Goal: Obtain resource: Download file/media

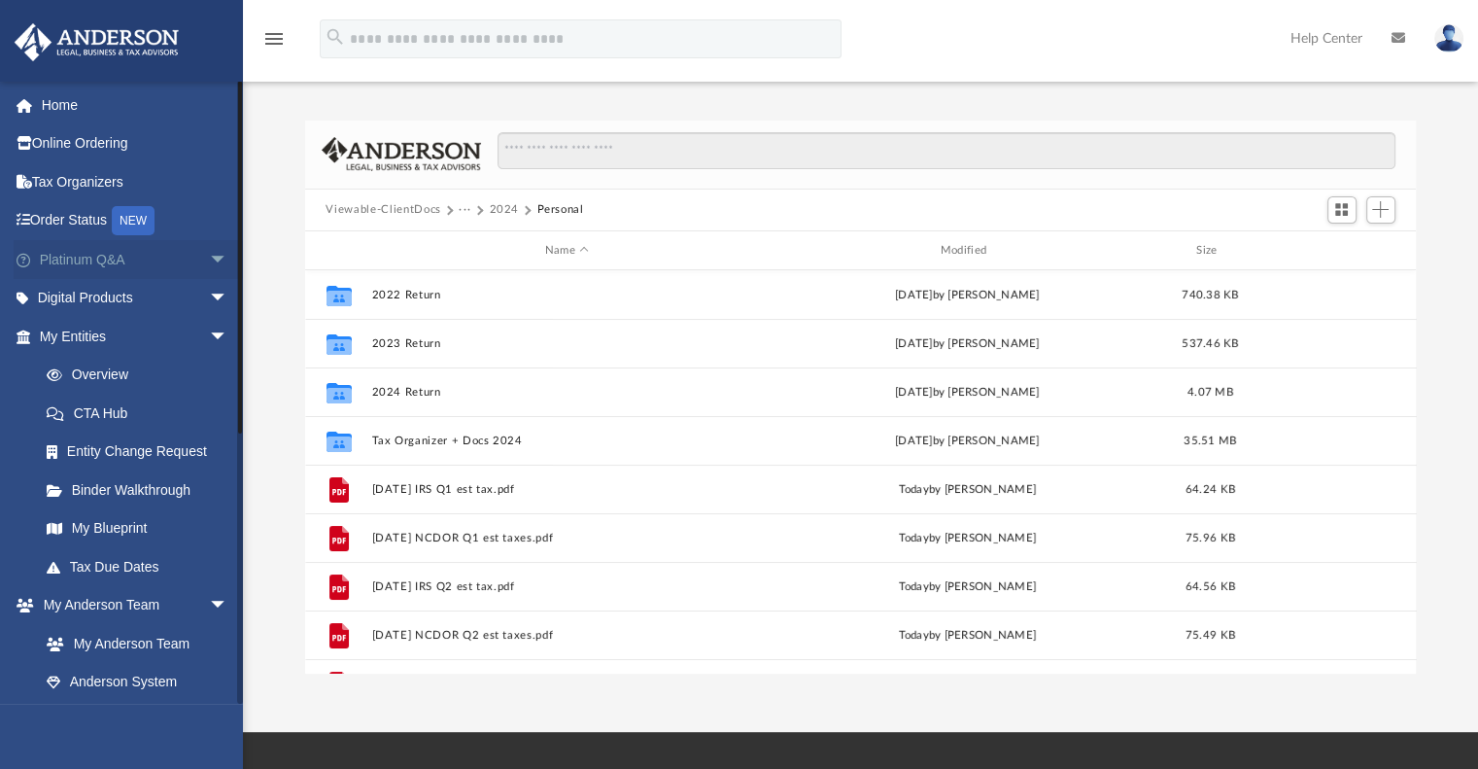
click at [209, 252] on span "arrow_drop_down" at bounding box center [228, 260] width 39 height 40
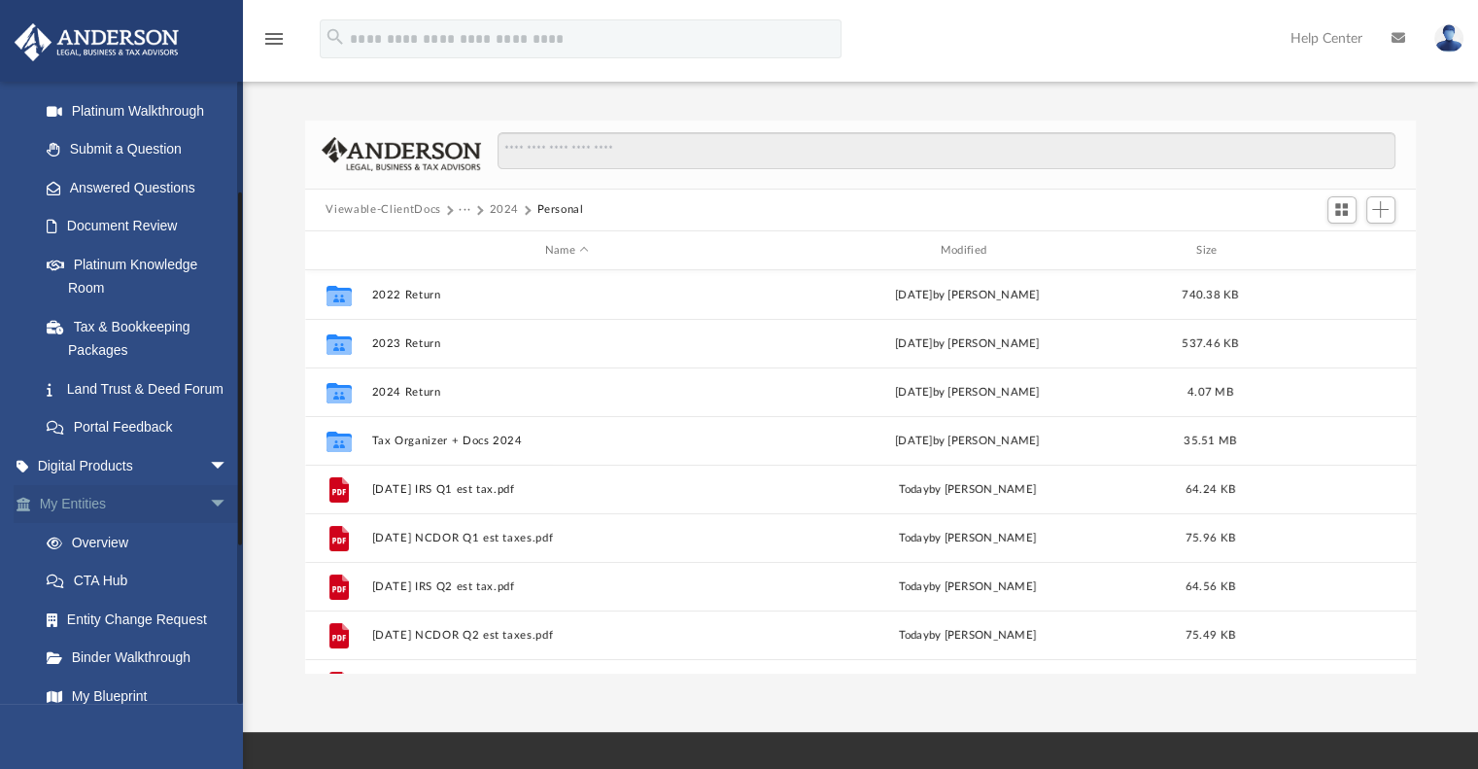
scroll to position [486, 0]
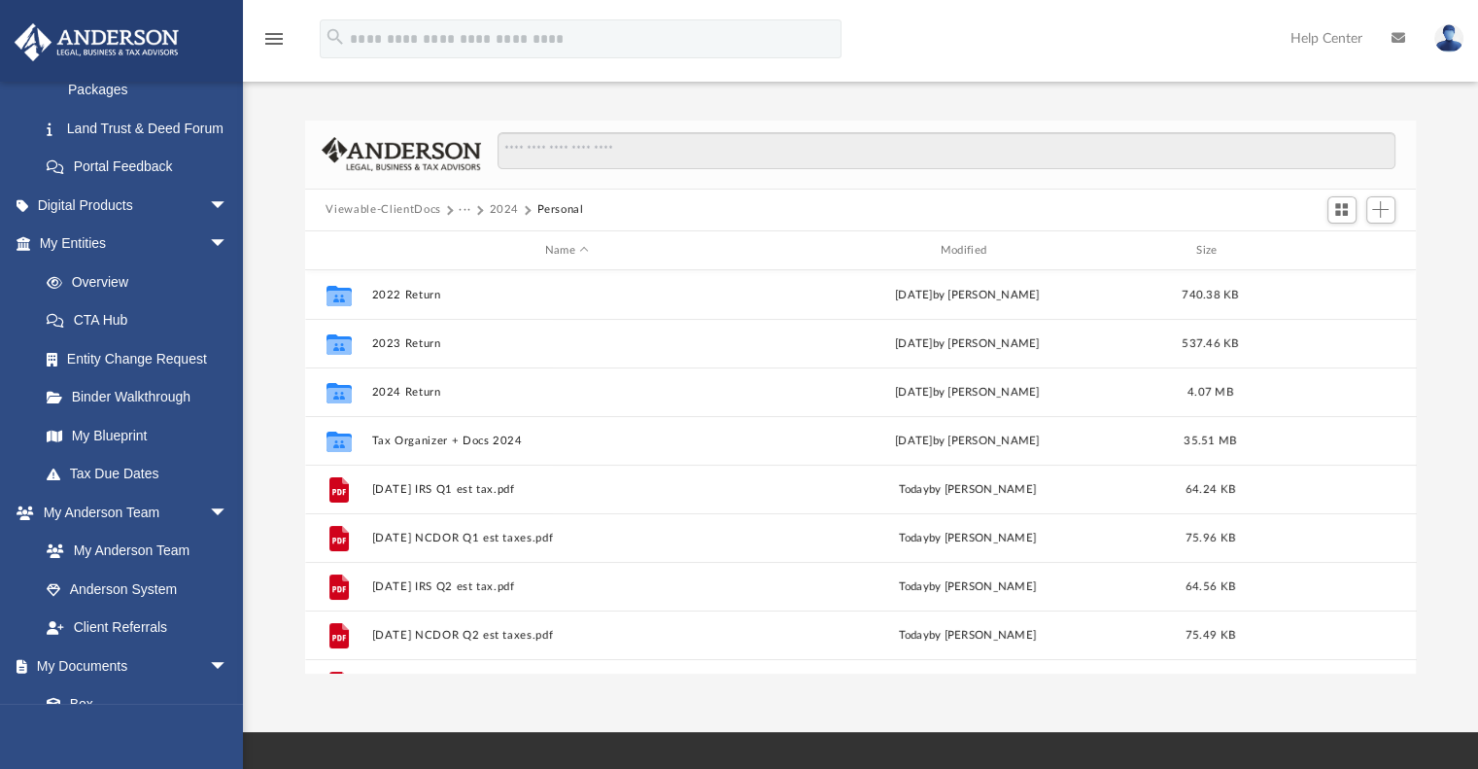
click at [395, 209] on button "Viewable-ClientDocs" at bounding box center [383, 209] width 115 height 17
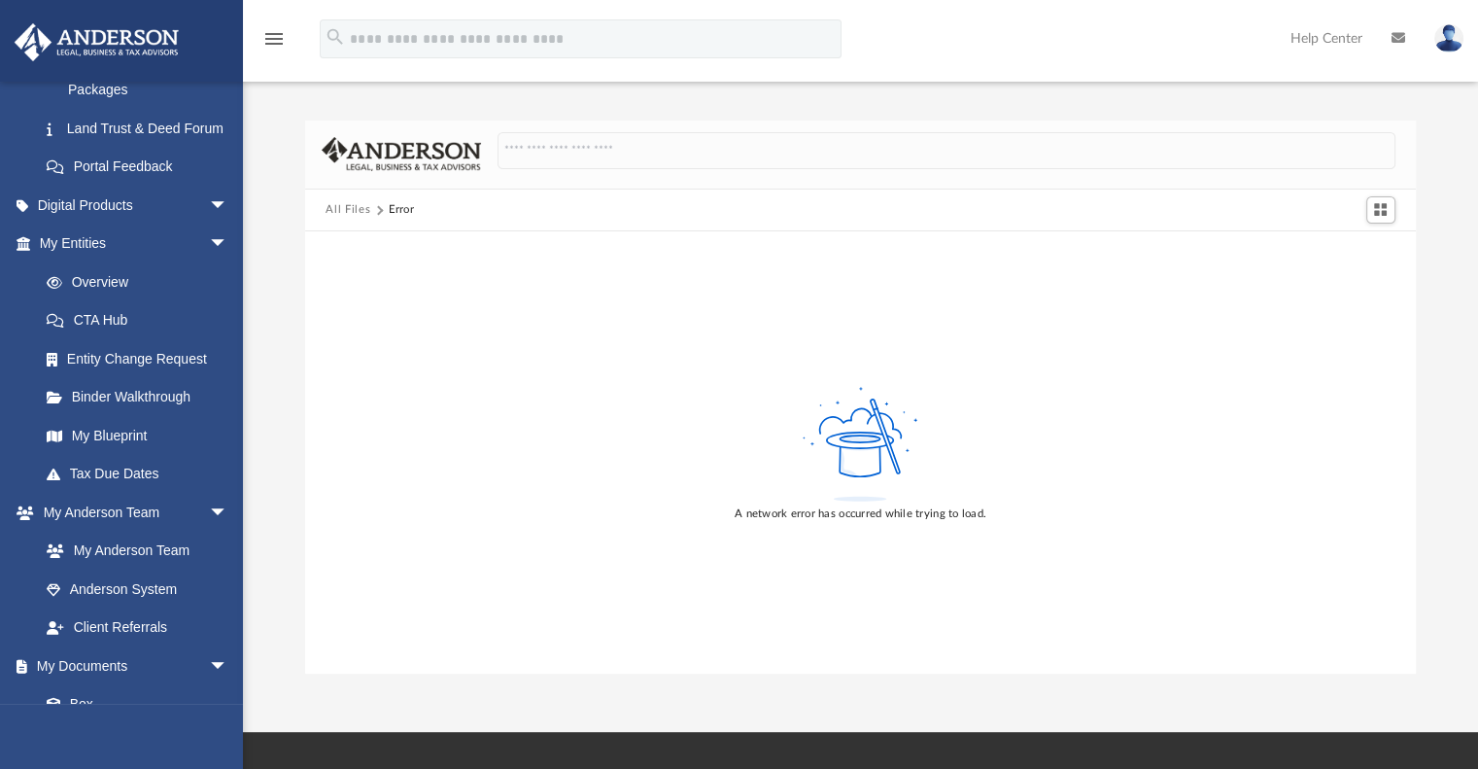
click at [334, 203] on button "All Files" at bounding box center [348, 209] width 45 height 17
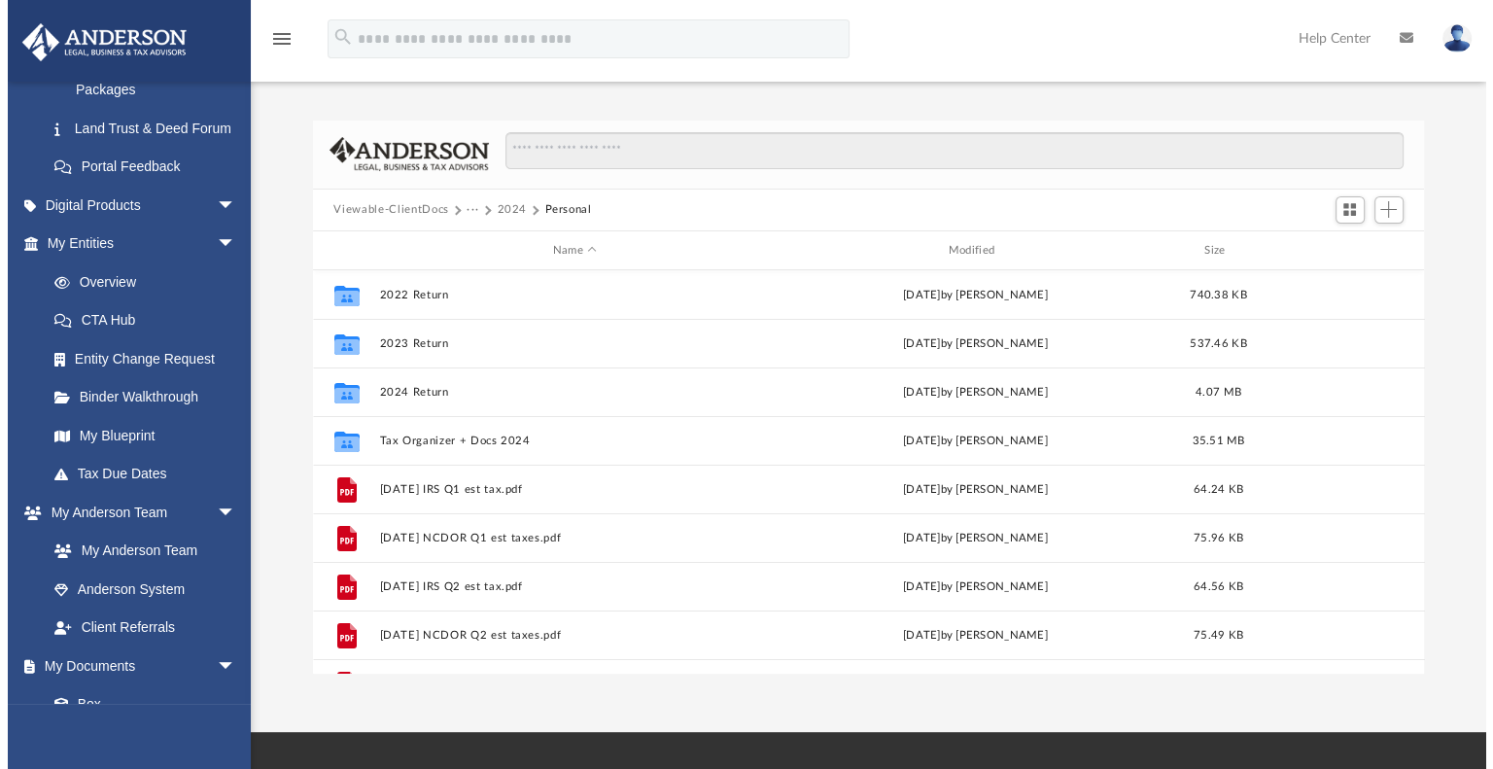
scroll to position [427, 1096]
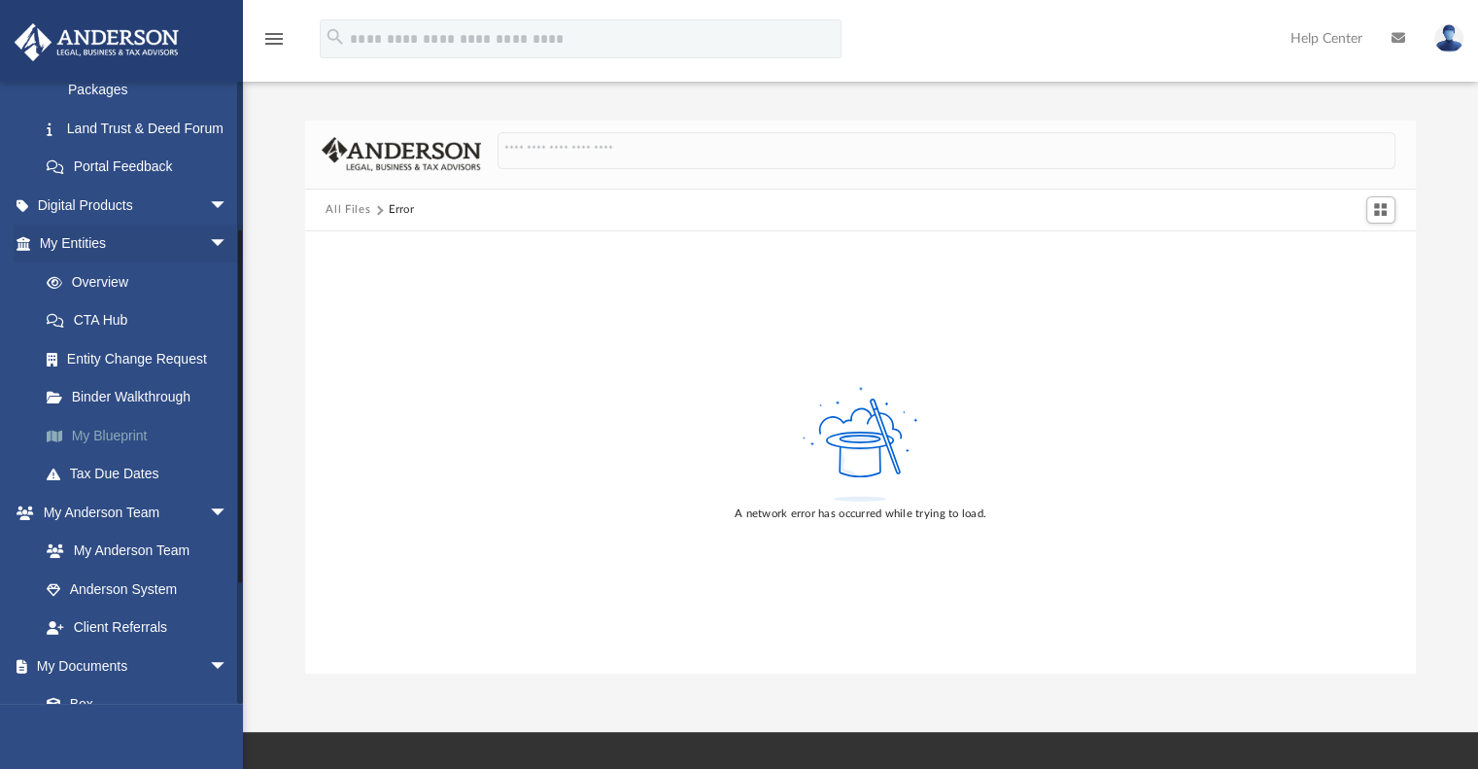
click at [114, 455] on link "My Blueprint" at bounding box center [142, 435] width 230 height 39
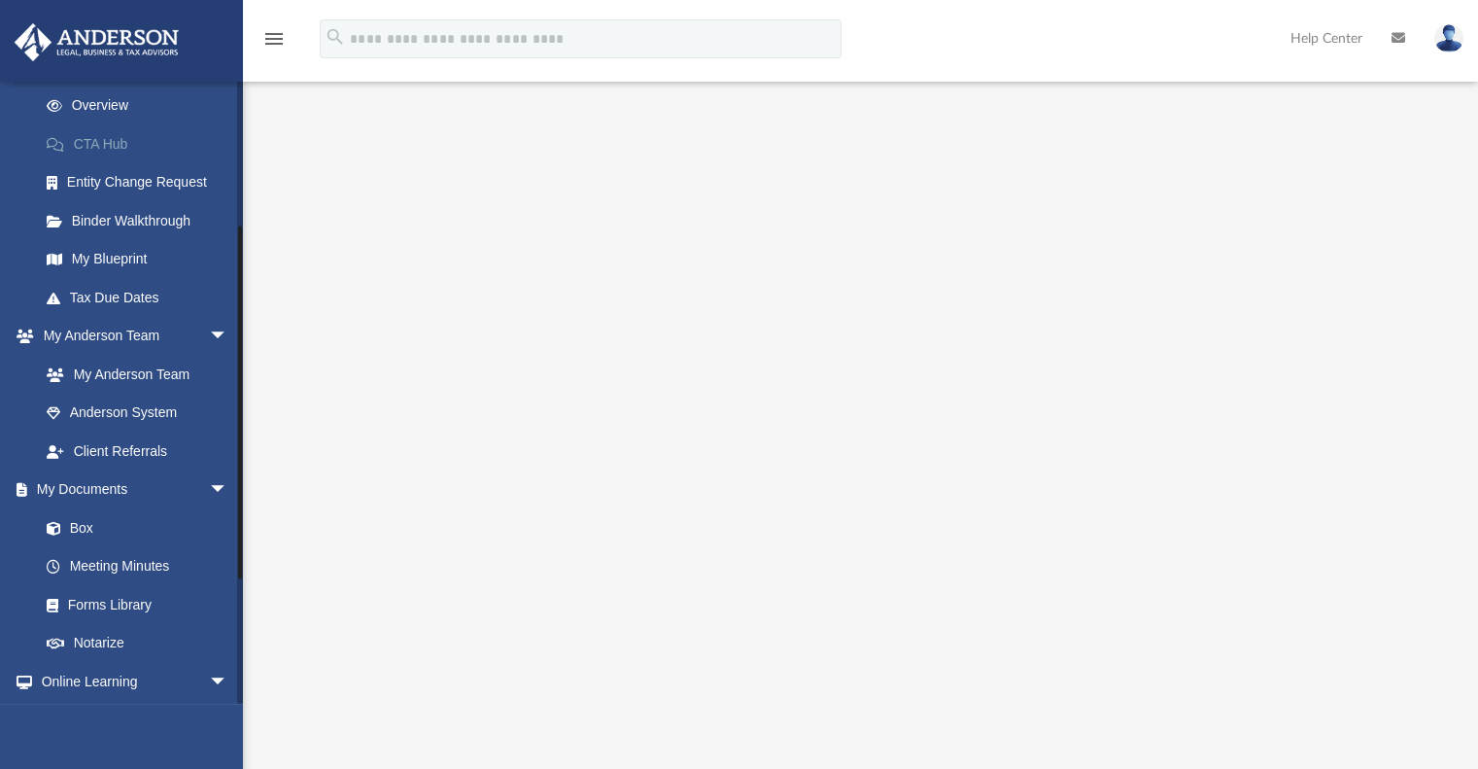
scroll to position [389, 0]
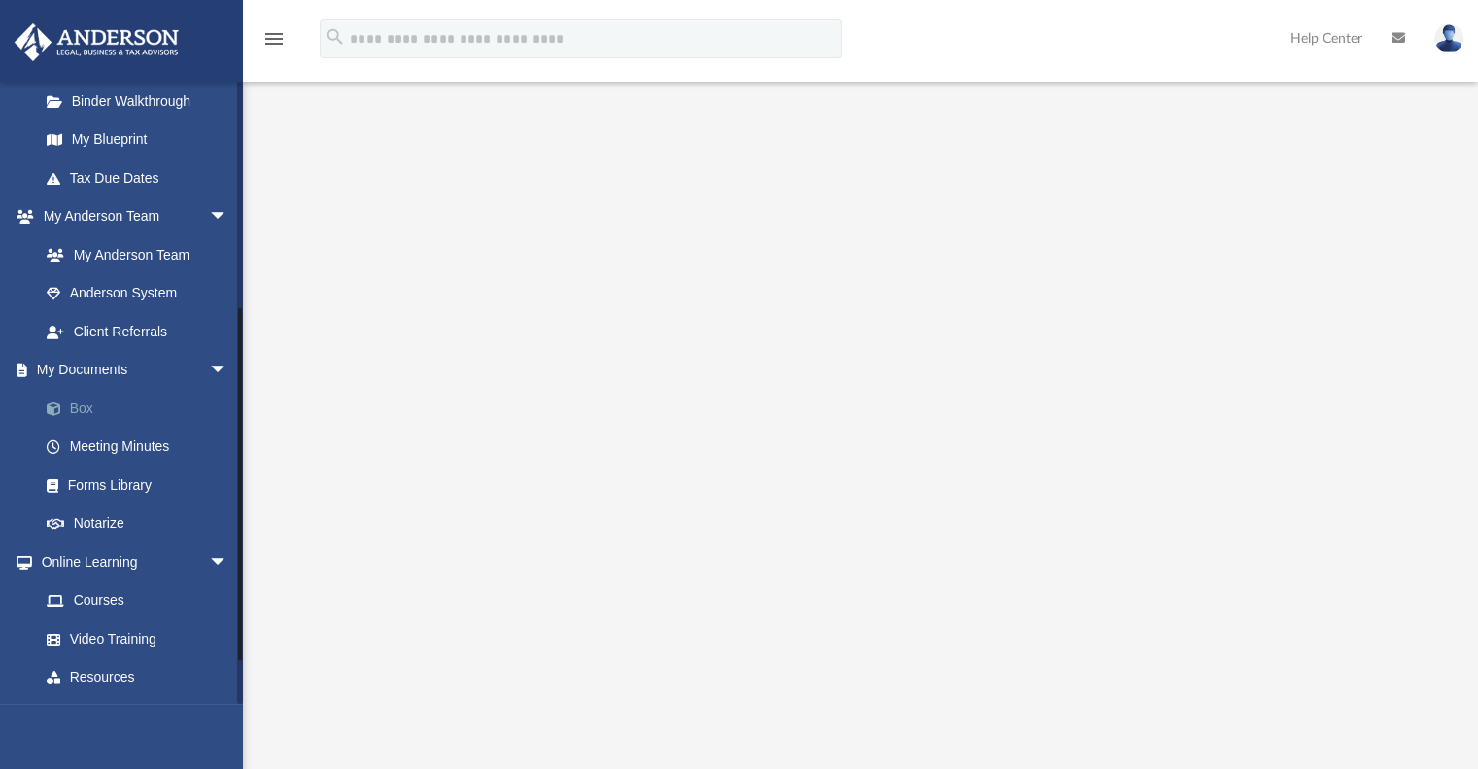
click at [114, 408] on link "Box" at bounding box center [142, 408] width 230 height 39
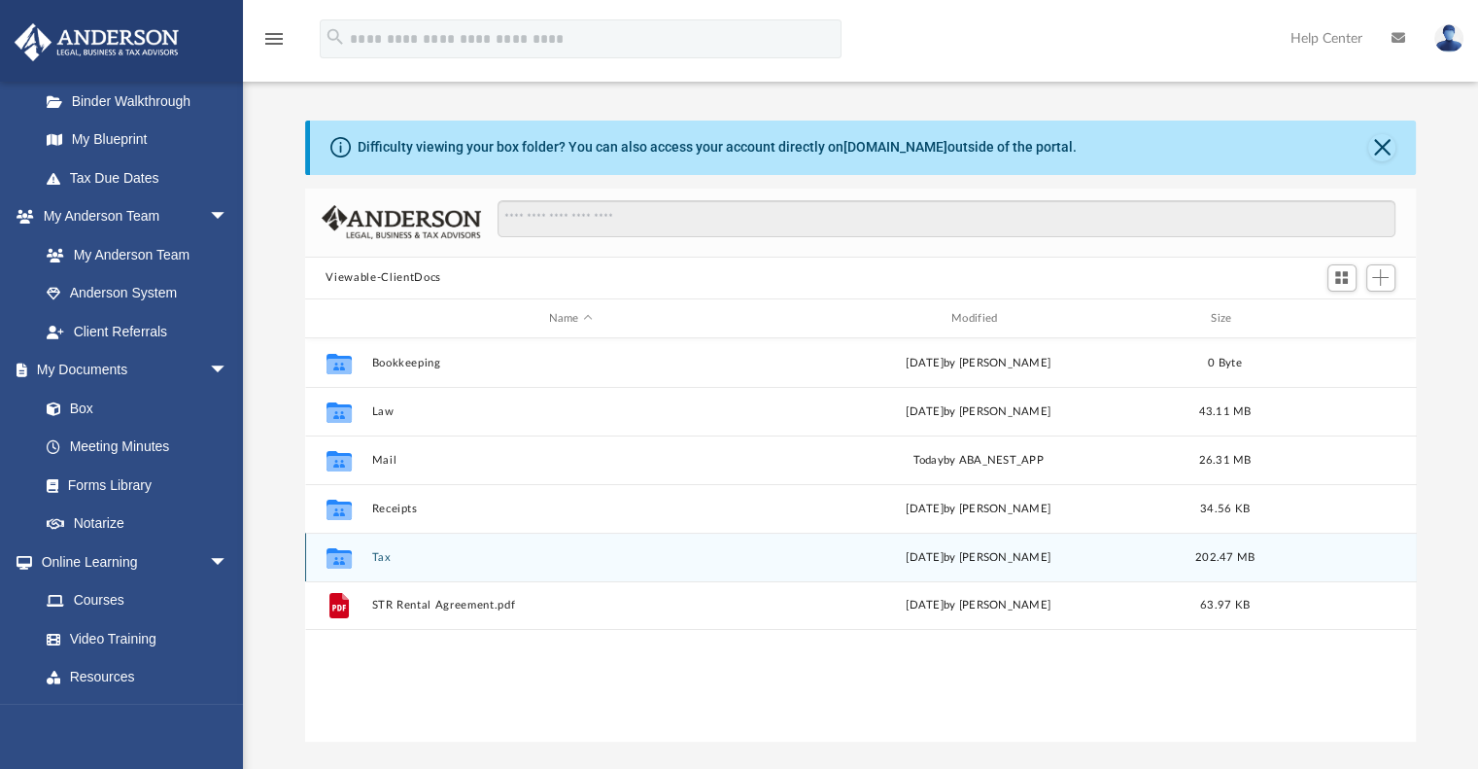
scroll to position [427, 1096]
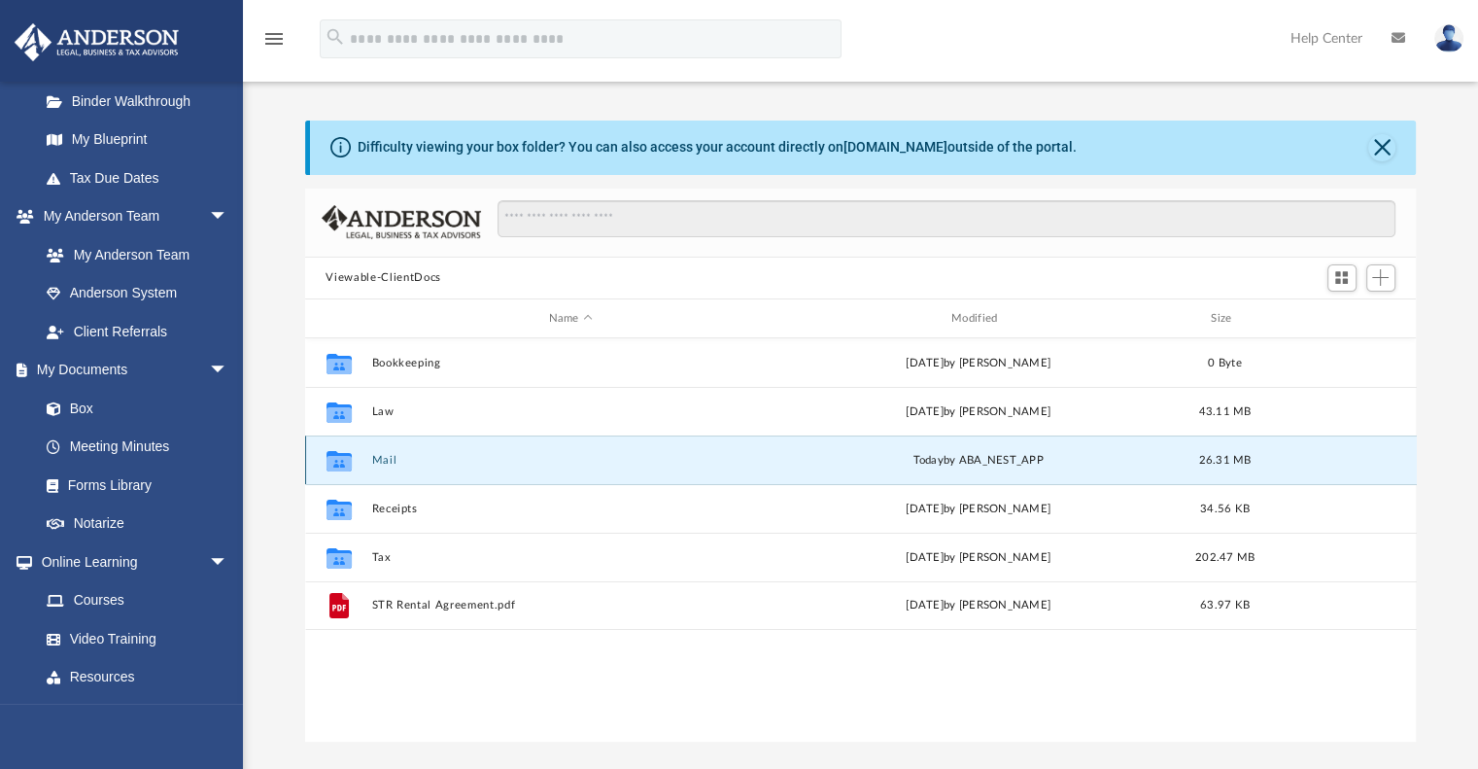
click at [400, 462] on button "Mail" at bounding box center [570, 460] width 398 height 13
click at [389, 476] on div "Collaborated Folder Mail [DATE] by ABA_NEST_APP 26.31 MB" at bounding box center [861, 459] width 1112 height 49
click at [369, 464] on div "Collaborated Folder Mail [DATE] by ABA_NEST_APP 26.31 MB" at bounding box center [861, 459] width 1112 height 49
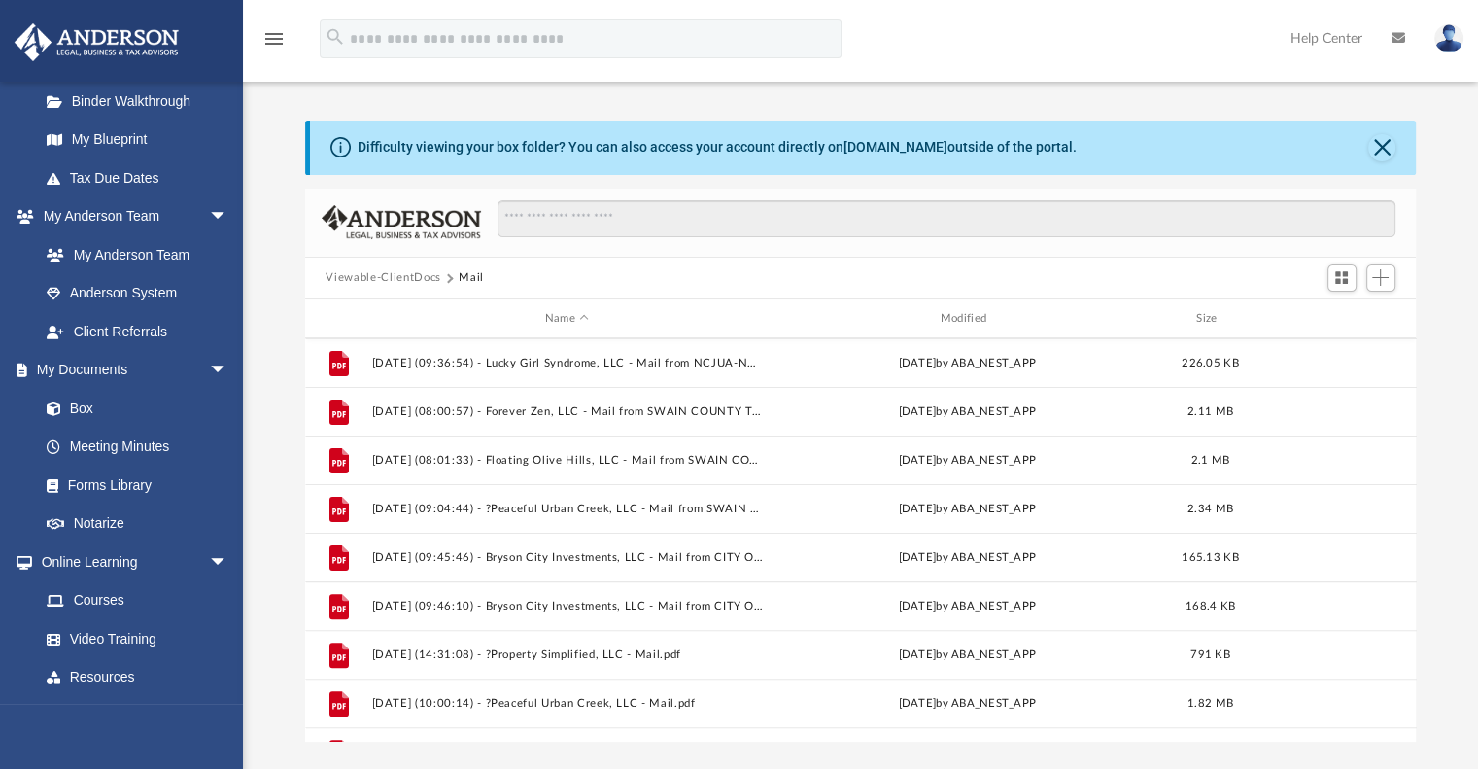
scroll to position [763, 0]
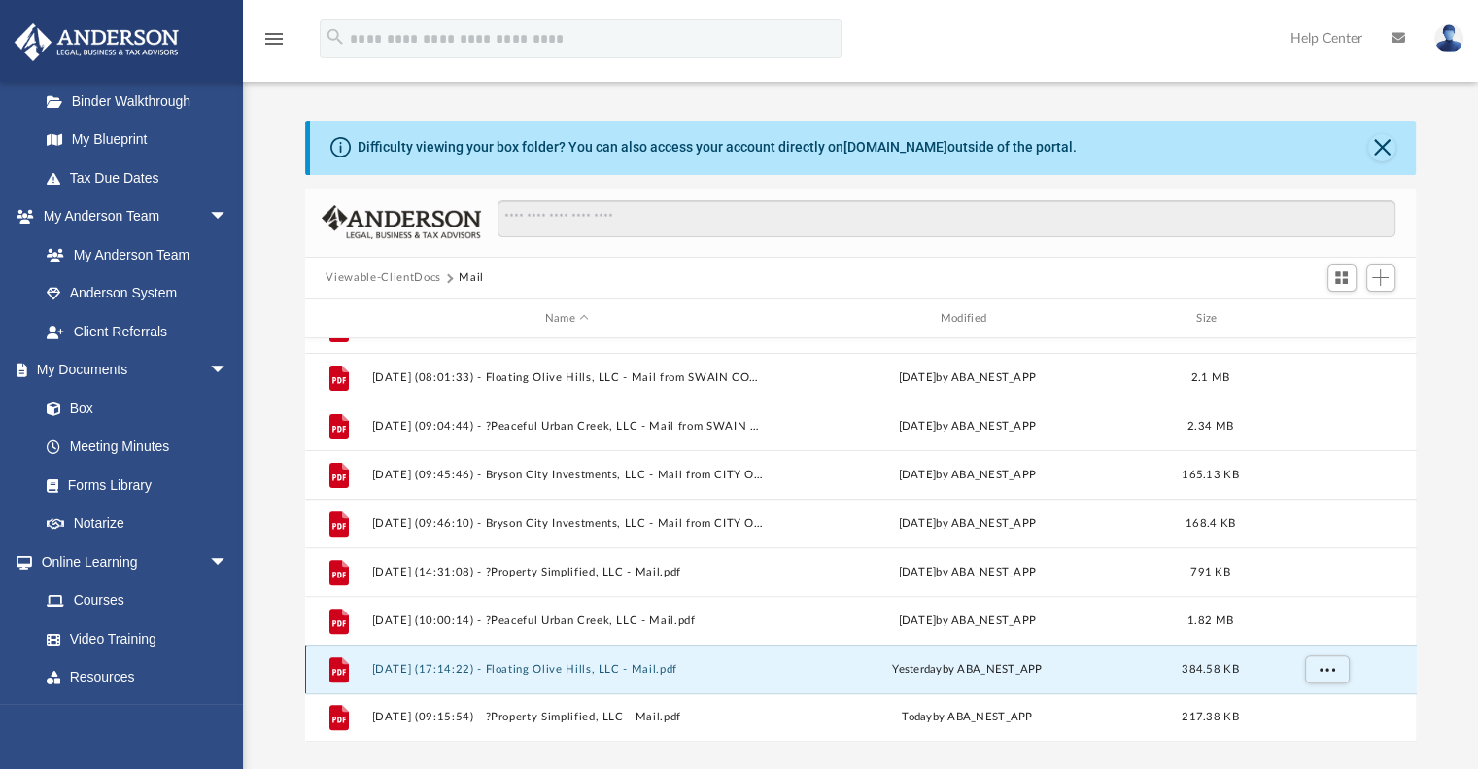
click at [664, 668] on button "[DATE] (17:14:22) - Floating Olive Hills, LLC - Mail.pdf" at bounding box center [567, 669] width 392 height 13
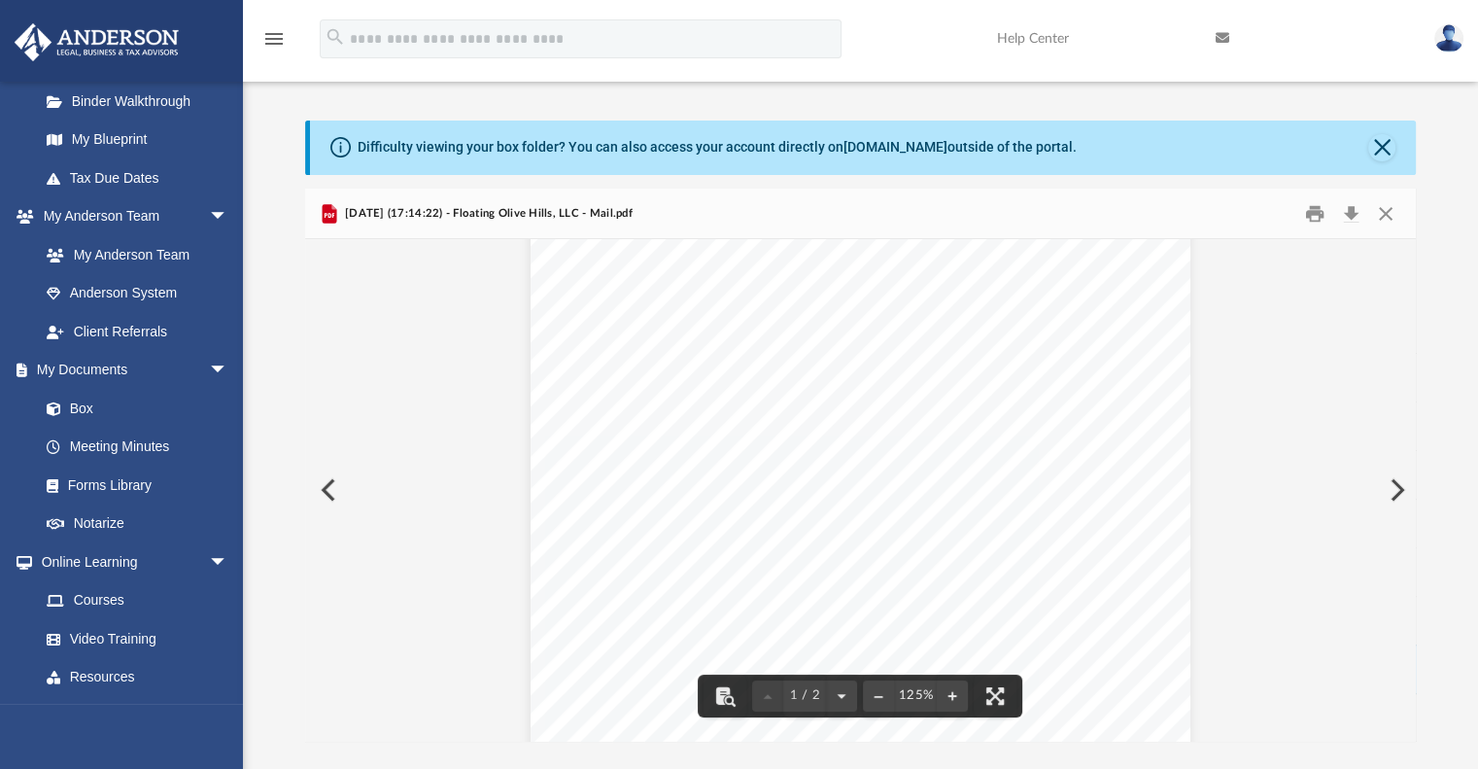
scroll to position [389, 0]
click at [1310, 215] on button "Print" at bounding box center [1314, 213] width 39 height 30
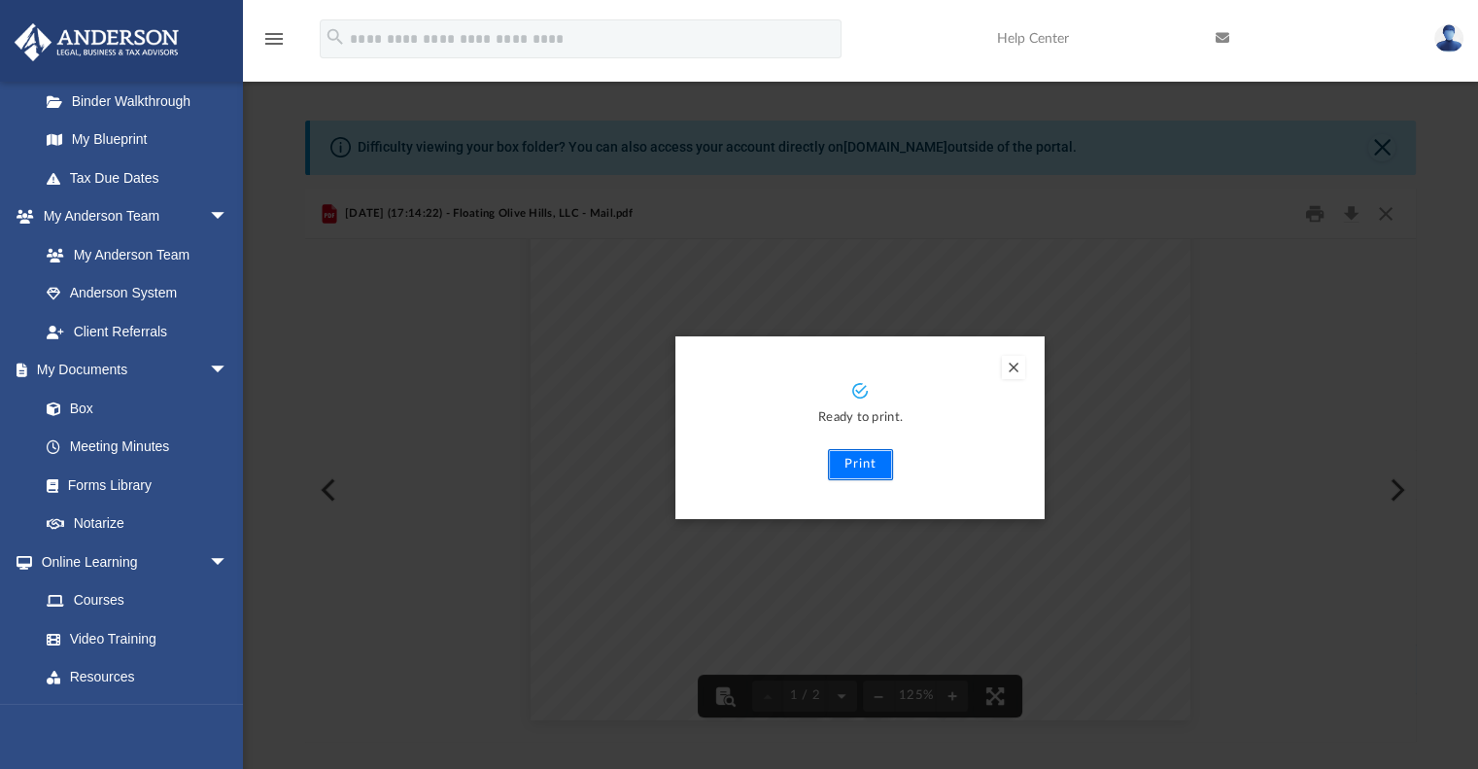
click at [876, 467] on button "Print" at bounding box center [860, 464] width 65 height 31
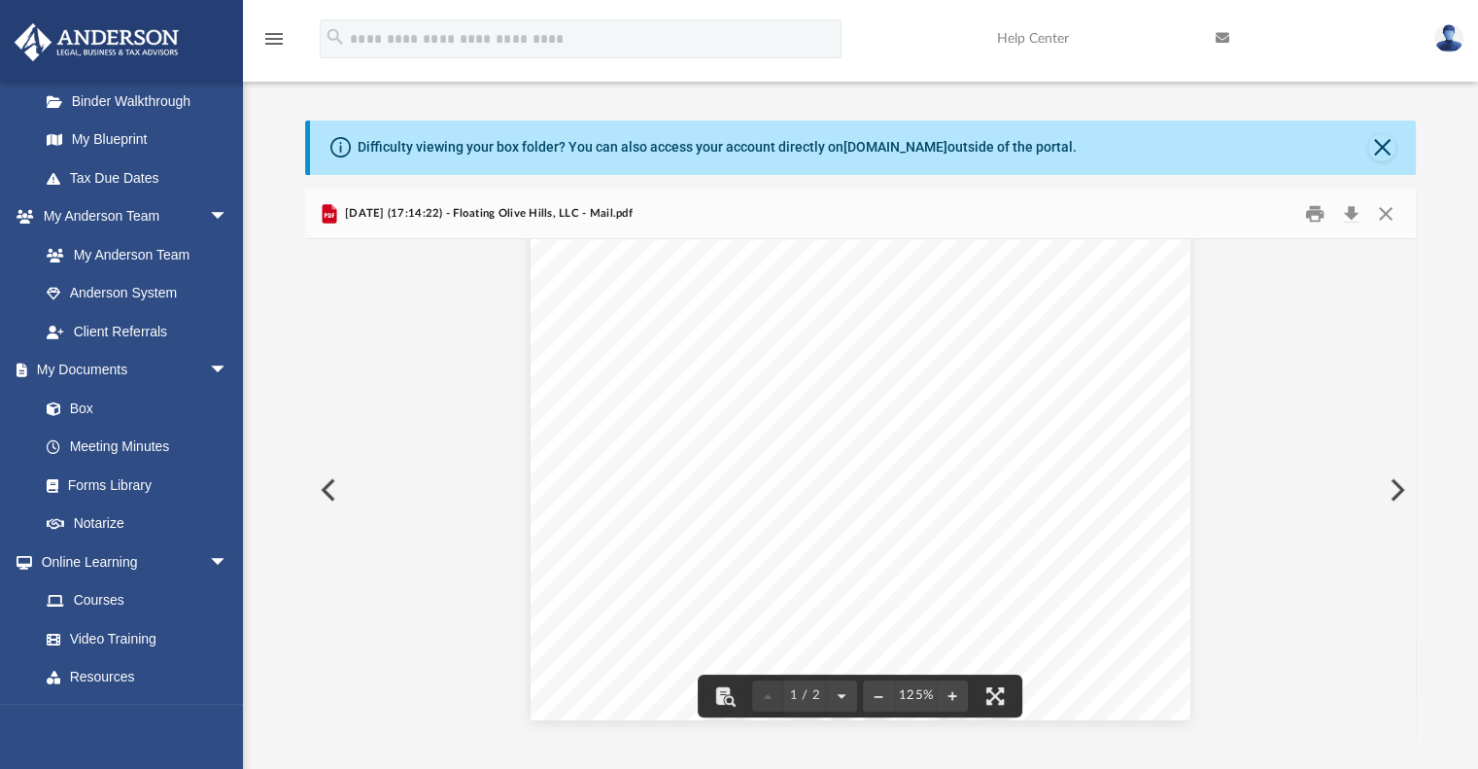
click at [323, 488] on button "Preview" at bounding box center [326, 490] width 43 height 54
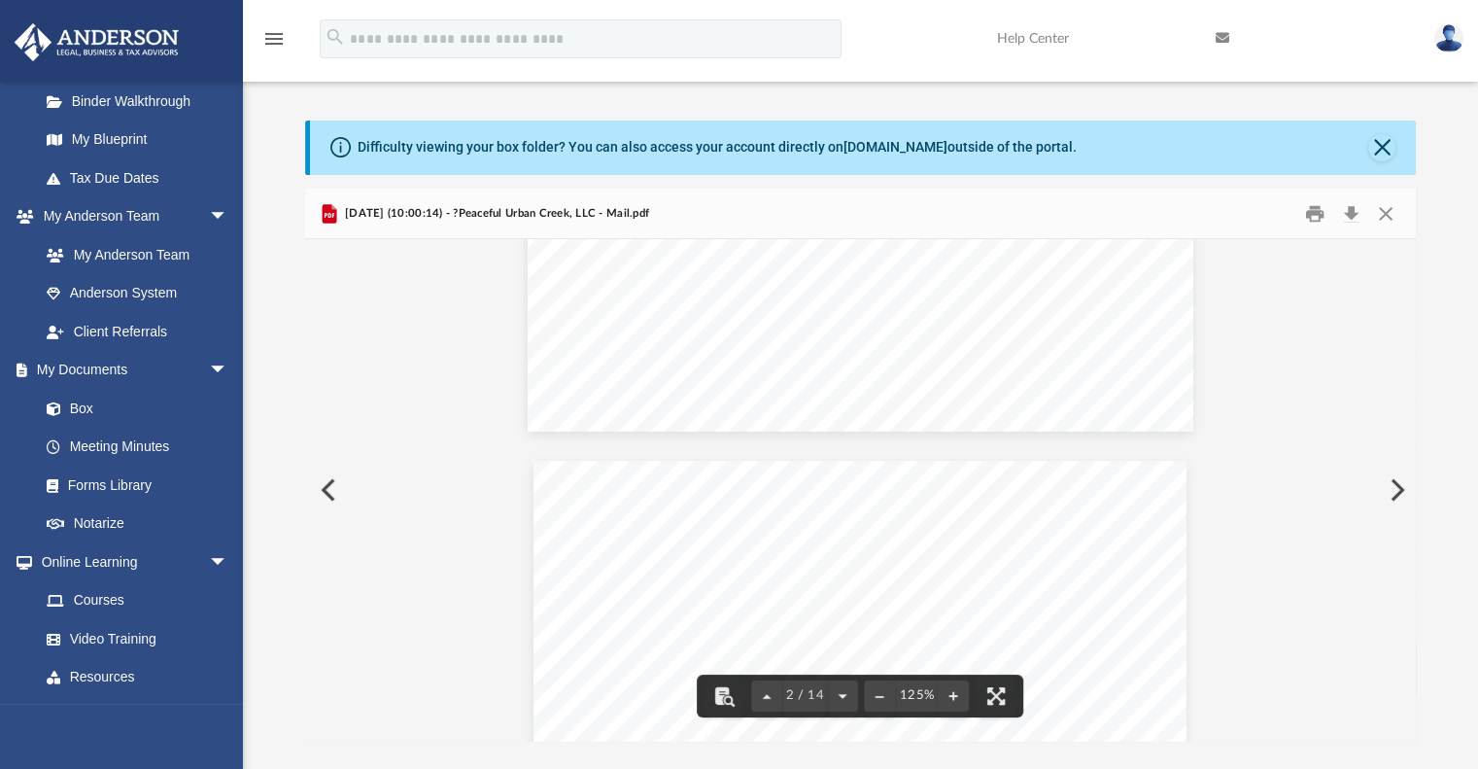
scroll to position [0, 0]
click at [1392, 489] on button "Preview" at bounding box center [1395, 490] width 43 height 54
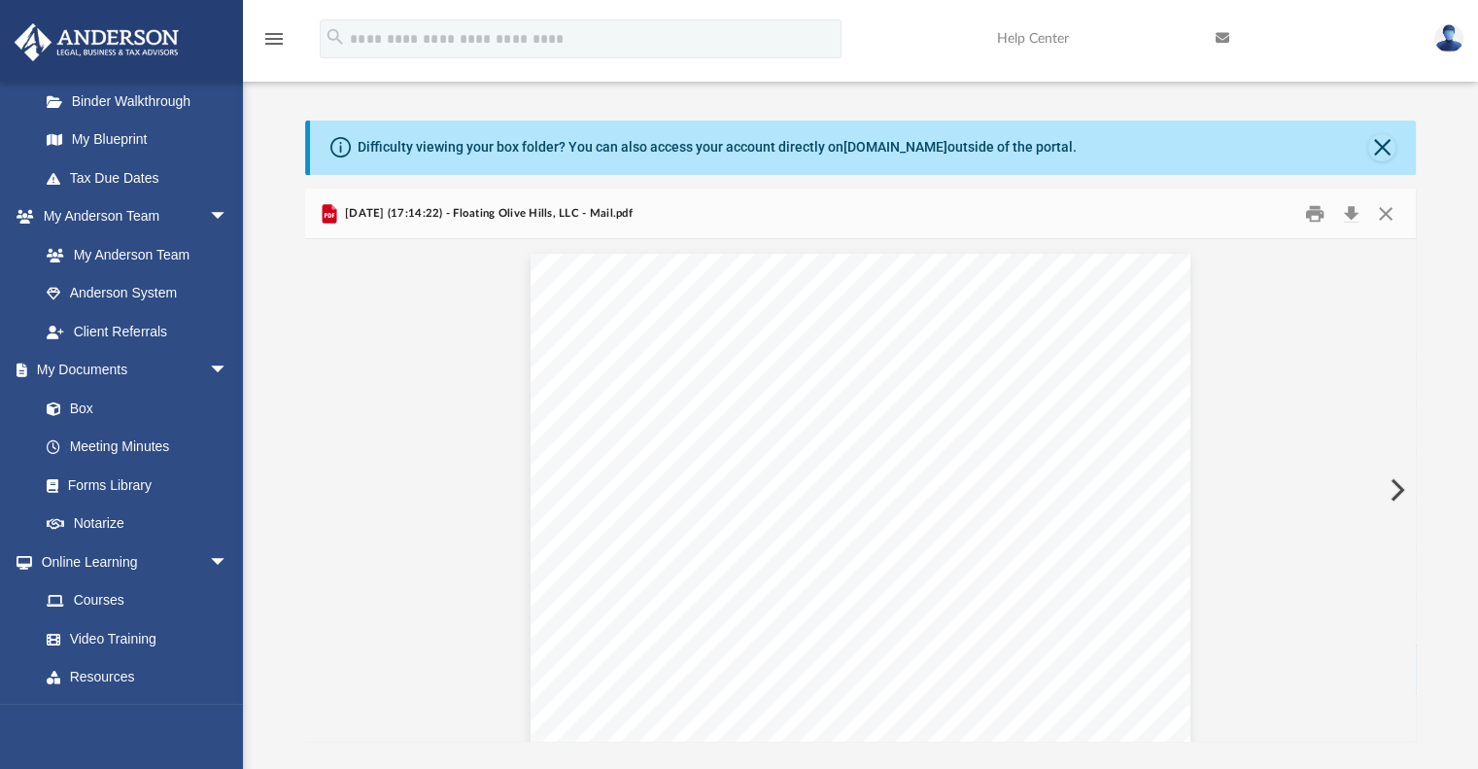
click at [1392, 489] on button "Preview" at bounding box center [1395, 490] width 43 height 54
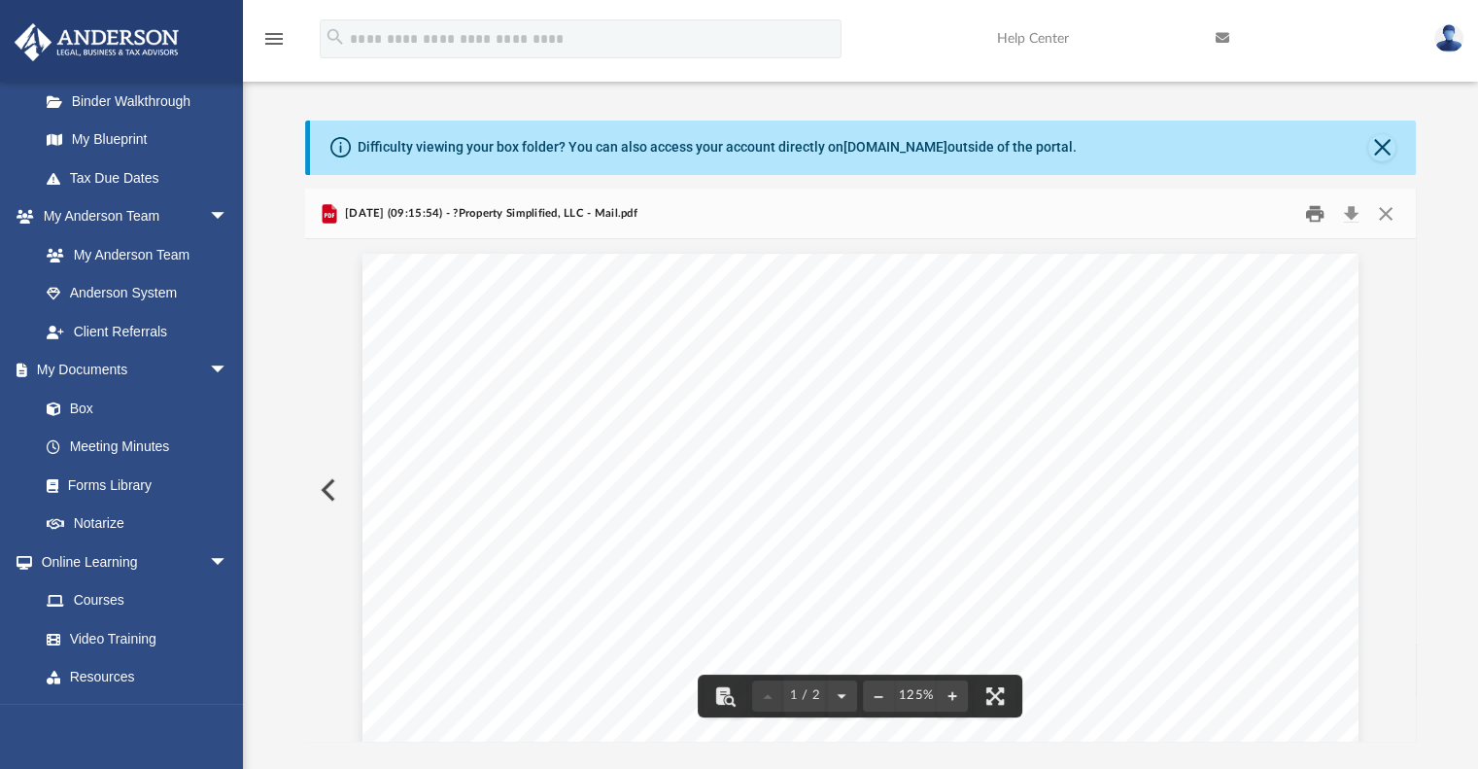
click at [1310, 216] on button "Print" at bounding box center [1314, 213] width 39 height 30
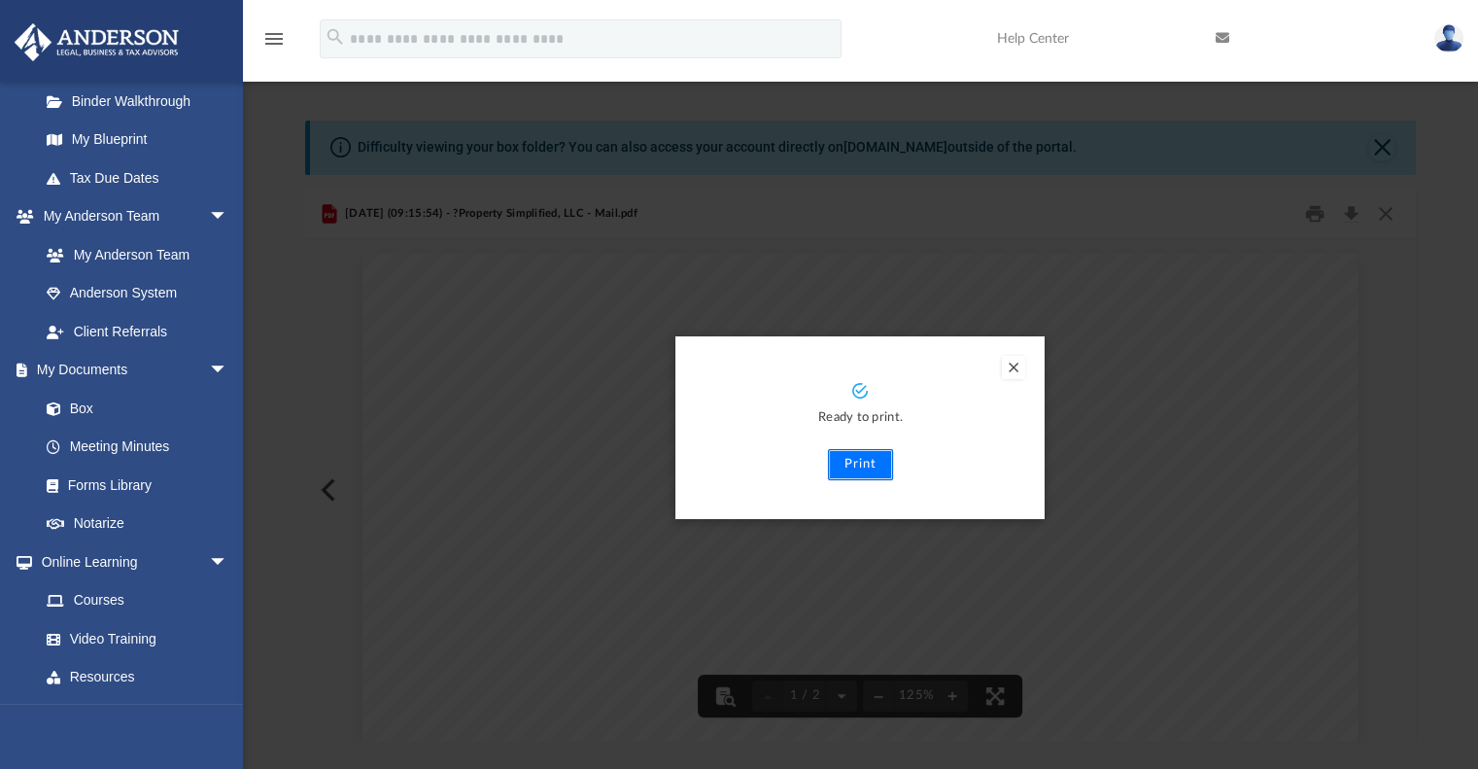
click at [849, 464] on button "Print" at bounding box center [860, 464] width 65 height 31
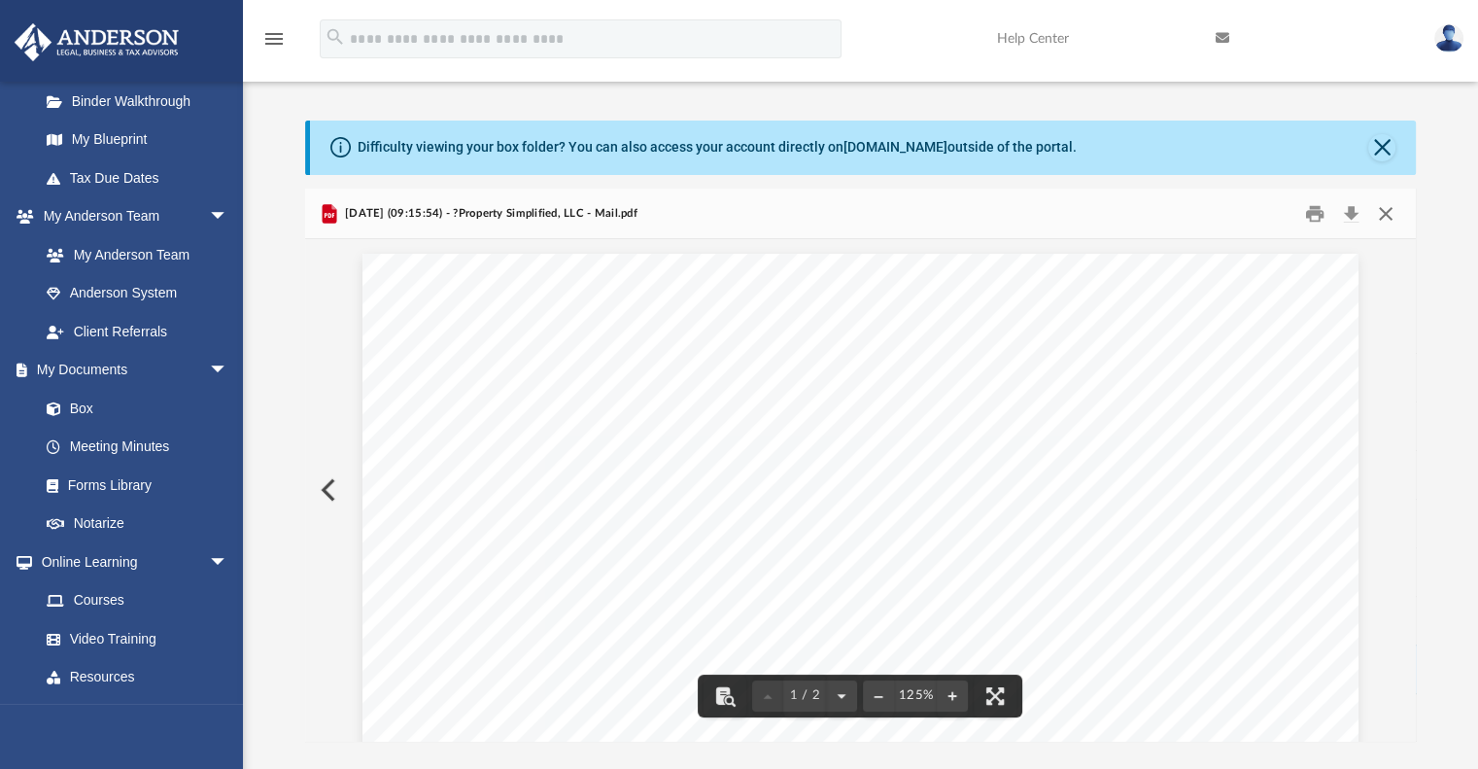
click at [1380, 216] on button "Close" at bounding box center [1385, 213] width 35 height 30
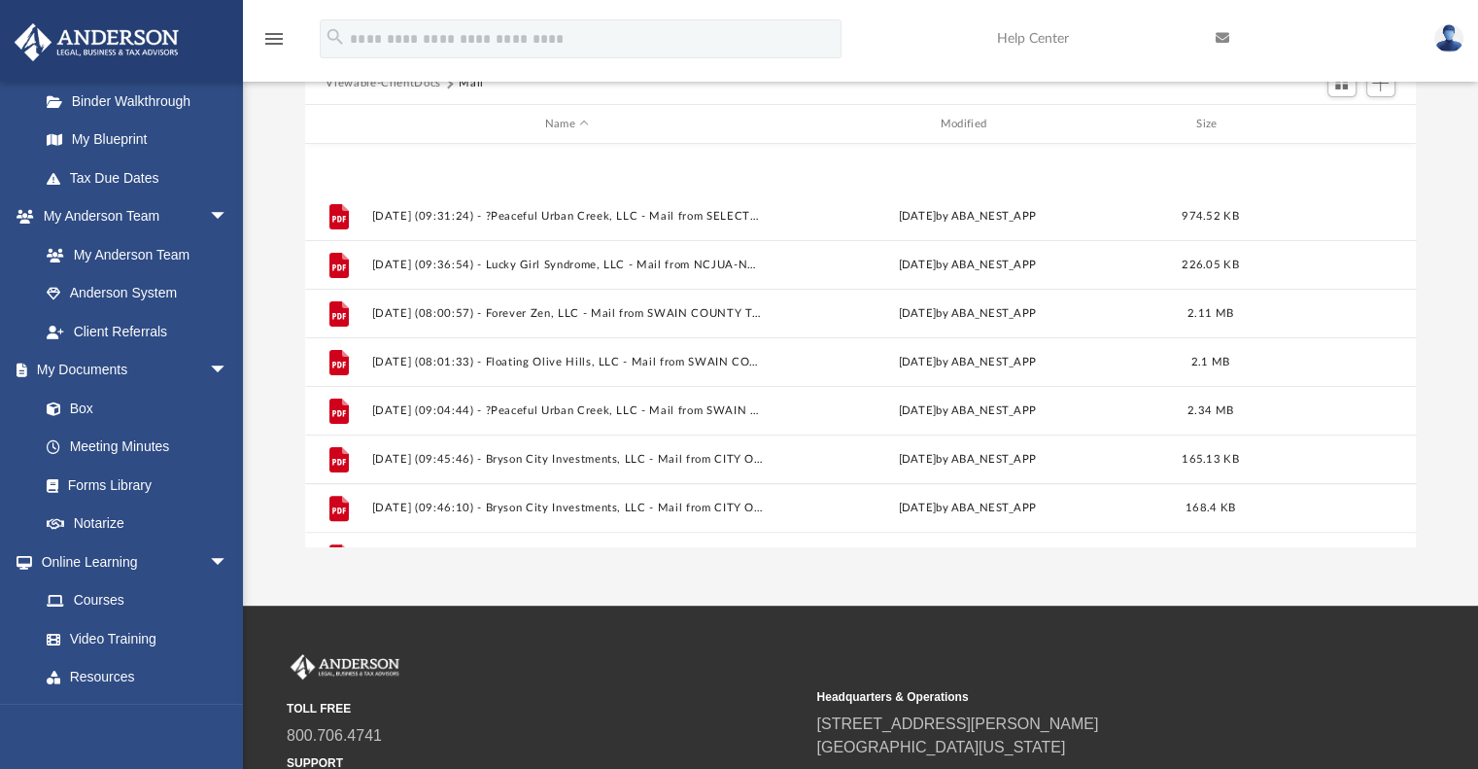
scroll to position [763, 0]
